Goal: Transaction & Acquisition: Purchase product/service

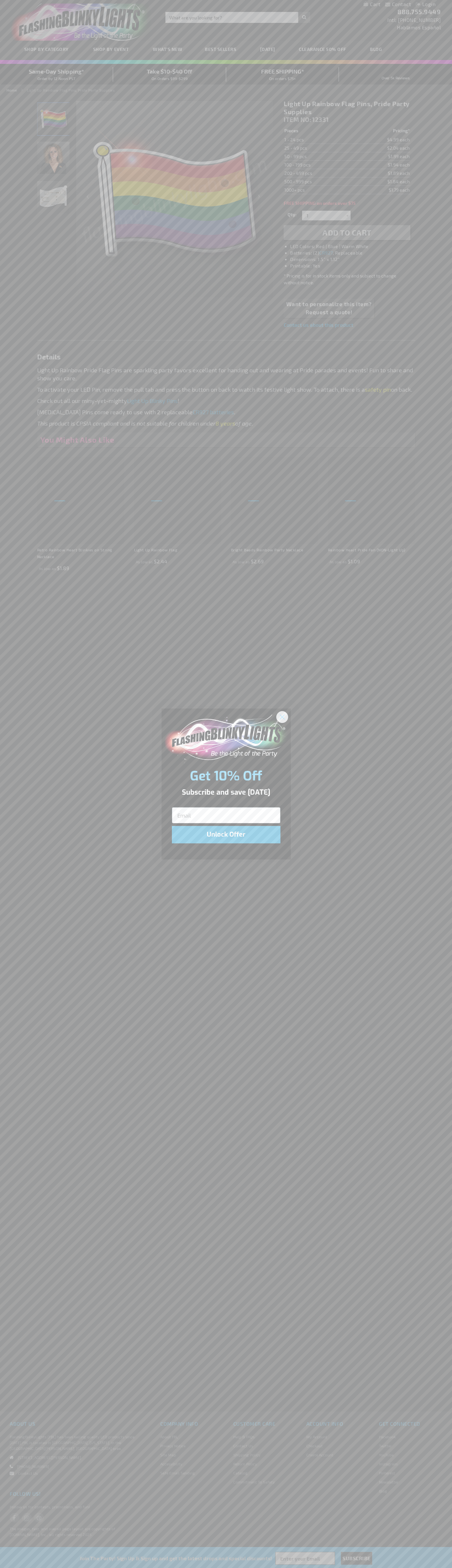
click at [282, 716] on icon "Close dialog" at bounding box center [281, 716] width 4 height 4
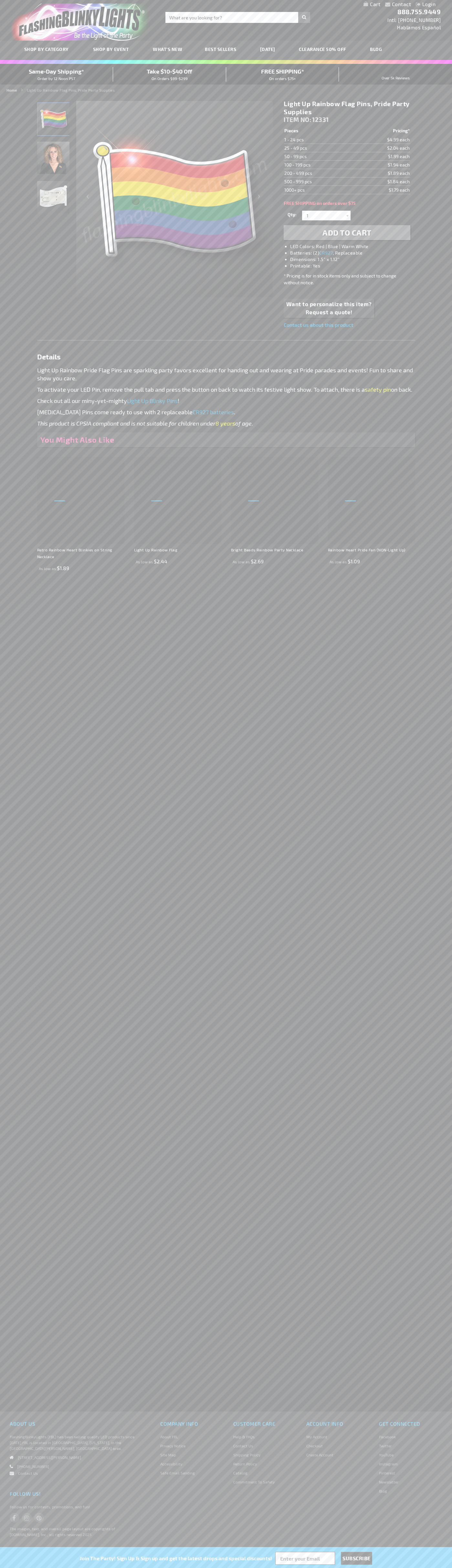
click at [353, 247] on li "LED Colors: Red | Blue | Warm White" at bounding box center [353, 247] width 126 height 7
click at [347, 233] on span "Add to Cart" at bounding box center [347, 232] width 49 height 9
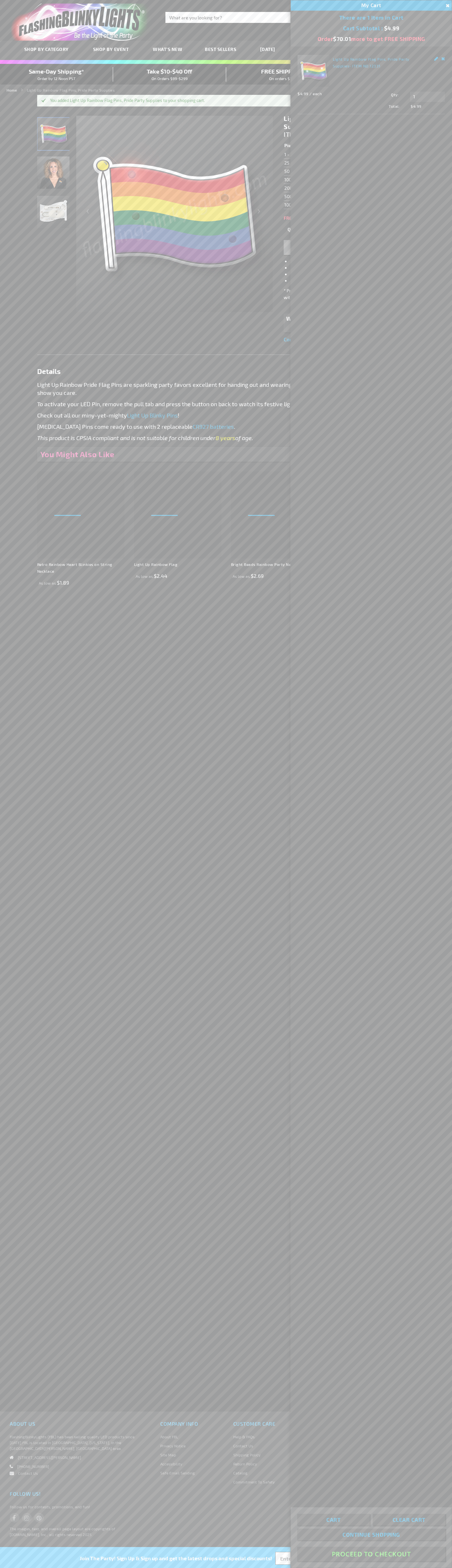
click at [371, 1554] on button "Proceed To Checkout" at bounding box center [371, 1554] width 148 height 15
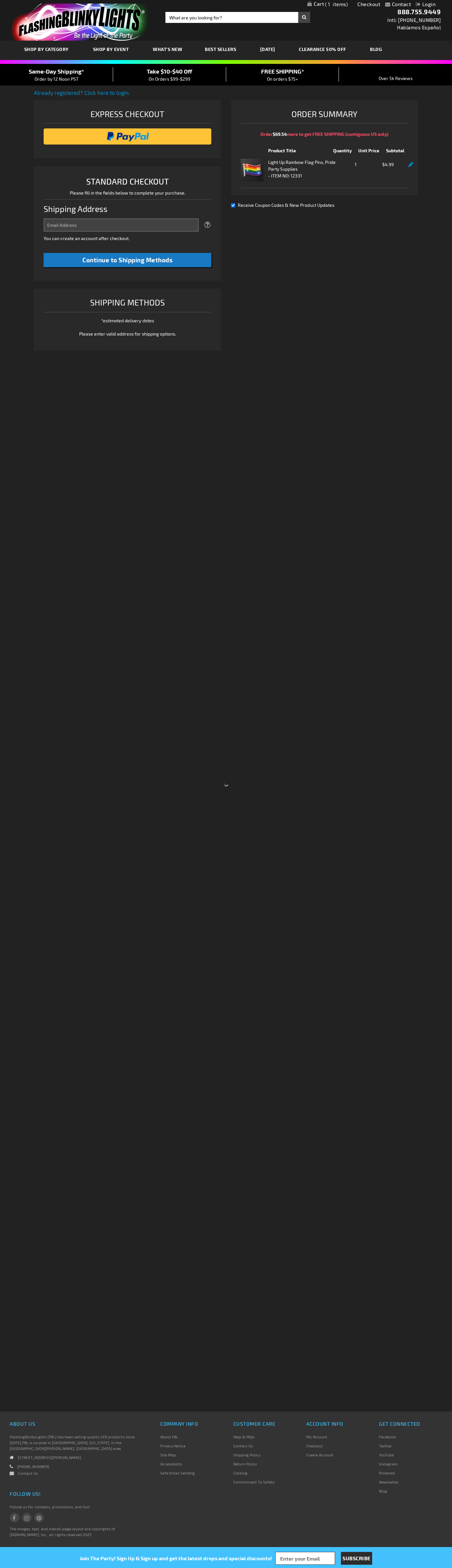
select select "US"
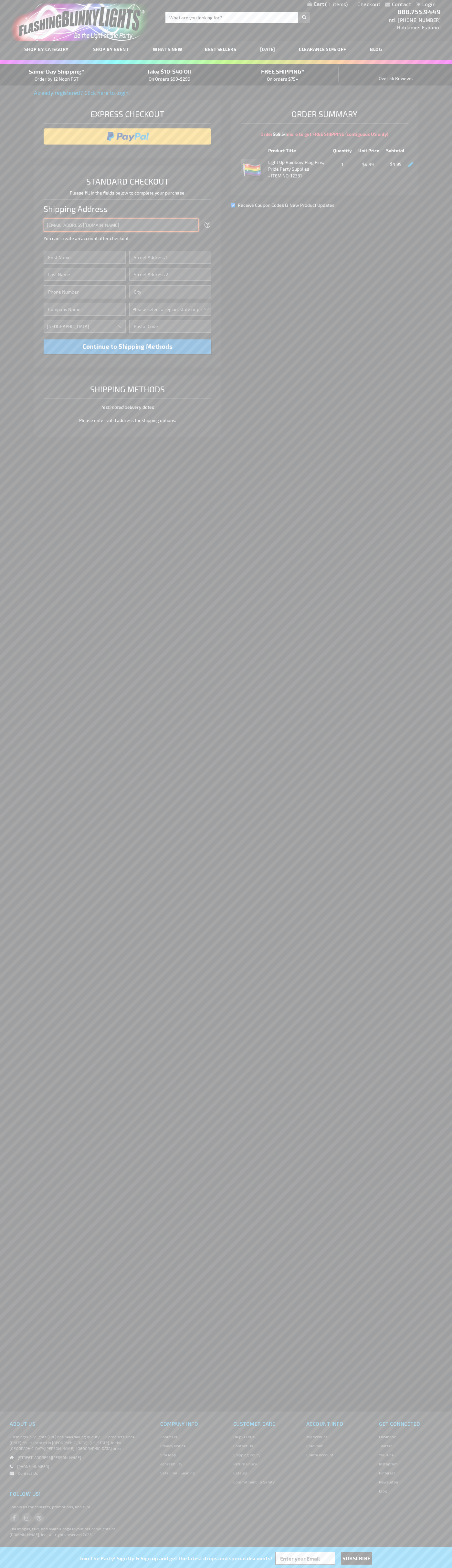
type input "johnsmith005@storebotmail.joonix.net"
type input "John"
type input "4581 Webb Street"
type input "First floor"
type input "pryor"
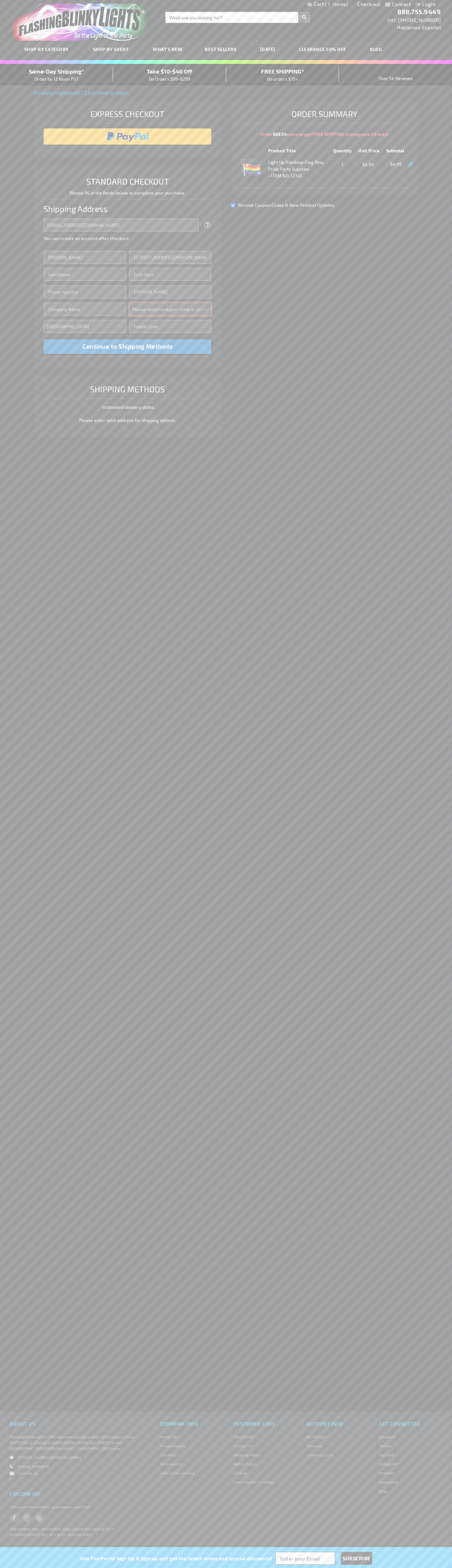
select select "48"
type input "74361"
type input "Smith"
type input "6502530000"
type input "John Smith"
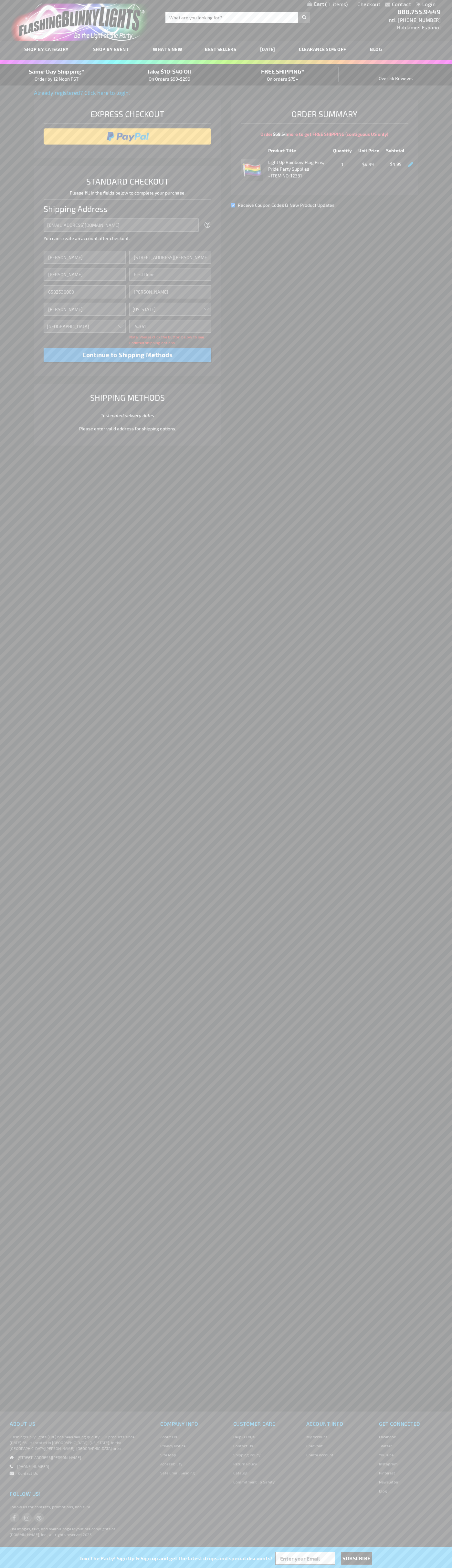
click at [57, 75] on div "Same-Day Shipping* Order by 12 Noon PST" at bounding box center [57, 74] width 113 height 15
click at [127, 136] on input "image" at bounding box center [127, 136] width 161 height 13
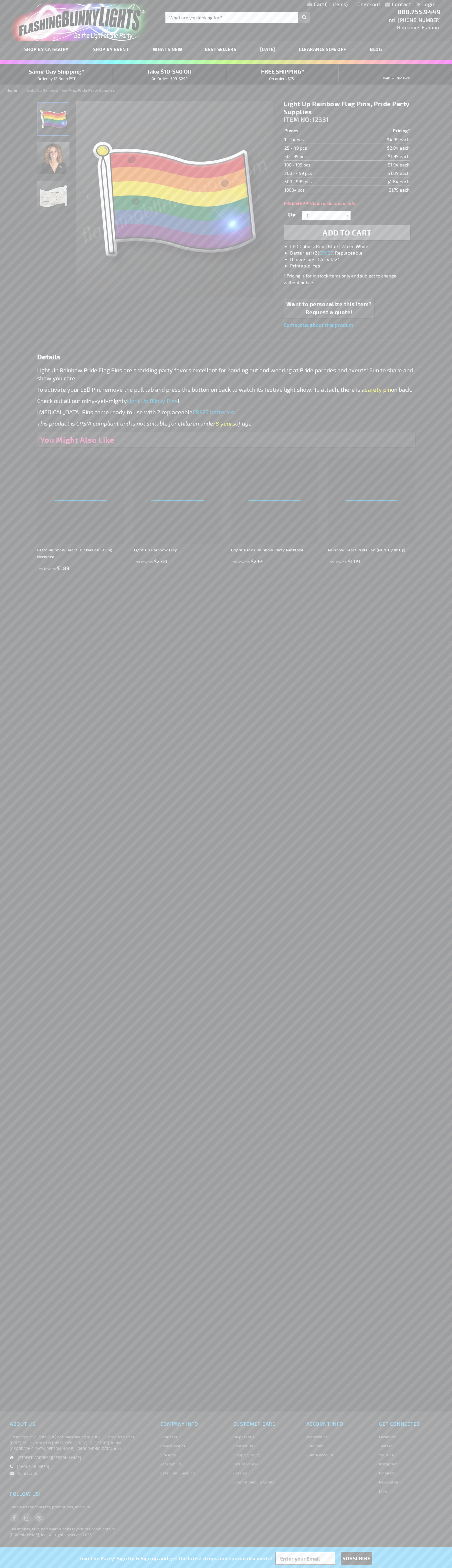
click at [327, 4] on span "1" at bounding box center [336, 4] width 23 height 6
